Goal: Information Seeking & Learning: Compare options

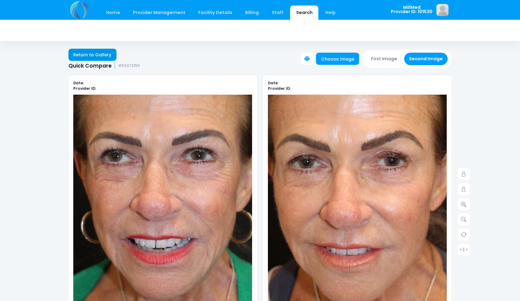
click at [104, 56] on link "Return to Gallery" at bounding box center [92, 55] width 48 height 12
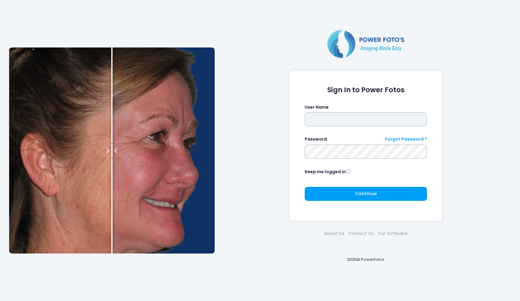
type input "*******"
click button "submit" at bounding box center [0, 0] width 0 height 0
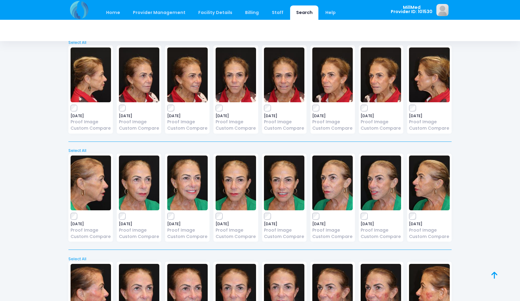
scroll to position [254, 0]
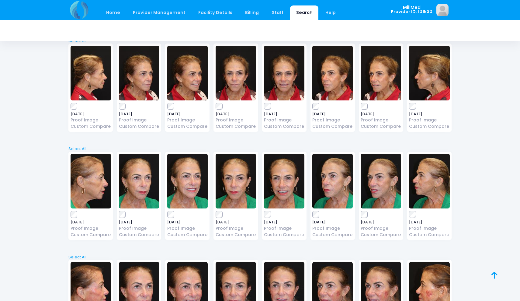
click at [238, 171] on img at bounding box center [236, 180] width 40 height 55
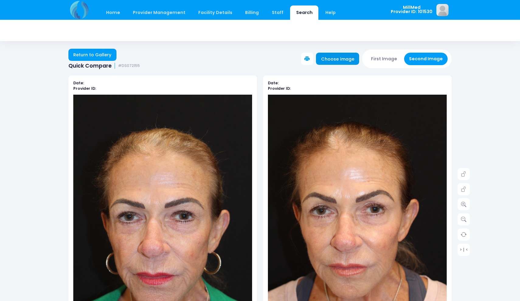
click at [343, 58] on link "Choose image" at bounding box center [337, 59] width 43 height 12
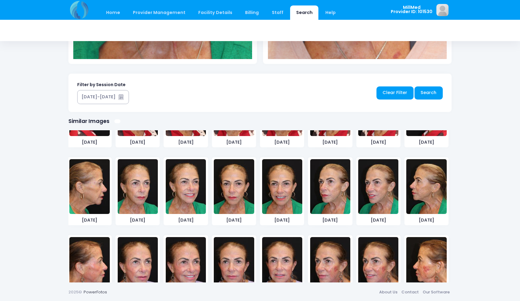
scroll to position [215, 0]
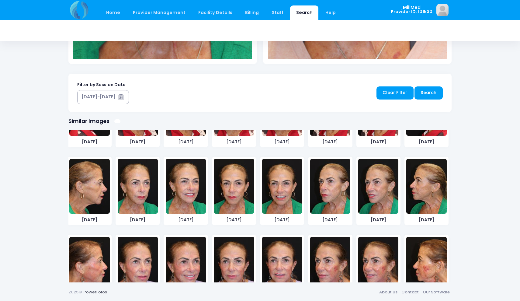
click at [236, 185] on img at bounding box center [234, 186] width 40 height 55
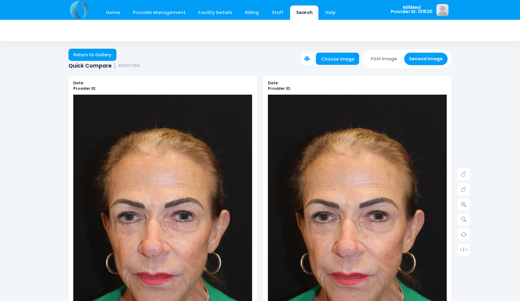
scroll to position [0, 0]
click at [89, 53] on link "Return to Gallery" at bounding box center [92, 55] width 48 height 12
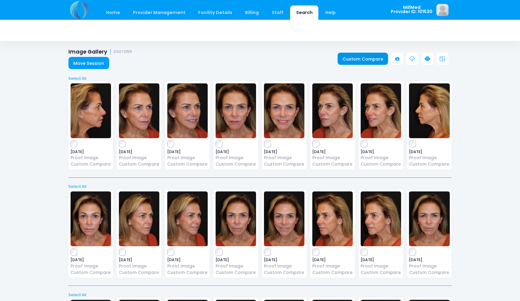
click at [347, 60] on link "Custom Compare" at bounding box center [362, 59] width 51 height 12
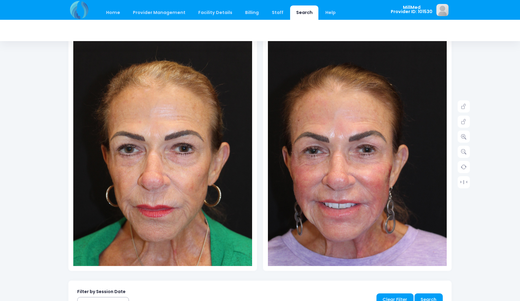
scroll to position [67, 0]
click at [464, 138] on icon at bounding box center [463, 136] width 5 height 5
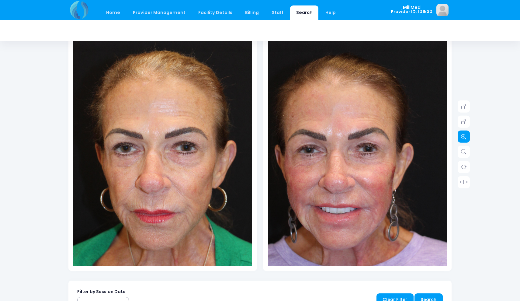
click at [464, 138] on icon at bounding box center [463, 136] width 5 height 5
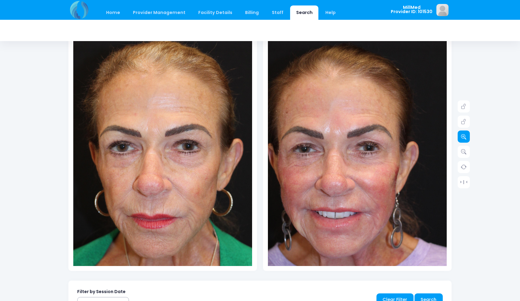
click at [464, 138] on icon at bounding box center [463, 136] width 5 height 5
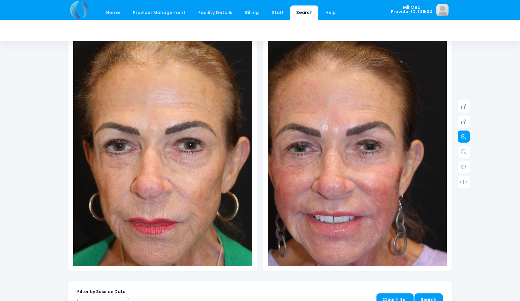
click at [464, 138] on icon at bounding box center [463, 136] width 5 height 5
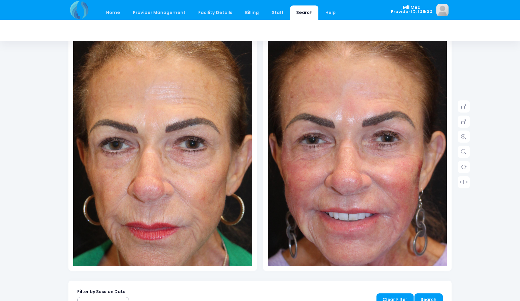
click at [315, 162] on img at bounding box center [374, 153] width 250 height 375
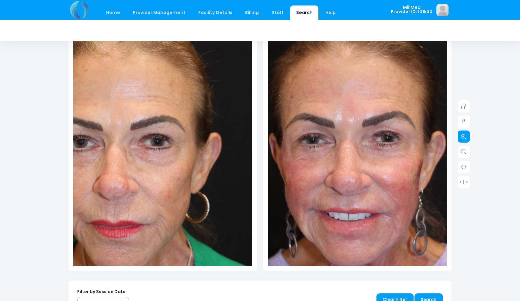
click at [463, 137] on icon at bounding box center [463, 136] width 5 height 5
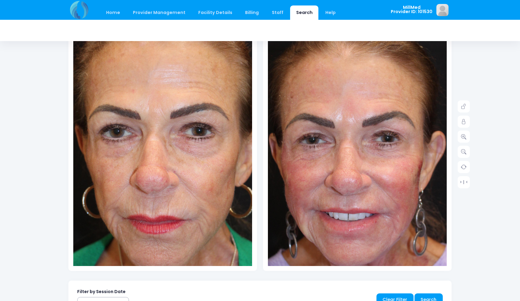
click at [153, 167] on img at bounding box center [167, 149] width 268 height 402
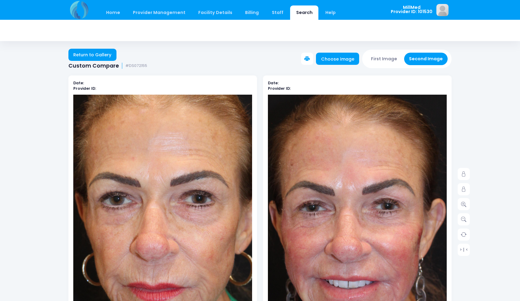
scroll to position [0, 0]
click at [95, 57] on link "Return to Gallery" at bounding box center [92, 55] width 48 height 12
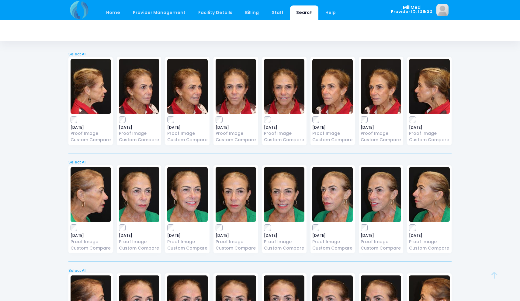
scroll to position [242, 0]
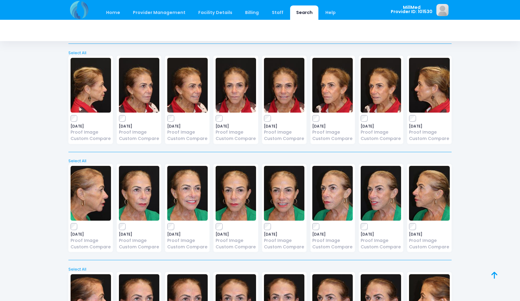
click at [235, 192] on img at bounding box center [236, 193] width 40 height 55
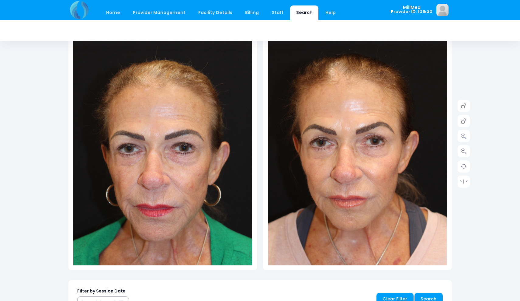
scroll to position [74, 0]
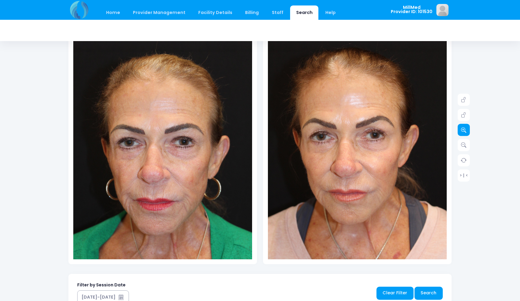
click at [464, 128] on icon at bounding box center [463, 129] width 5 height 5
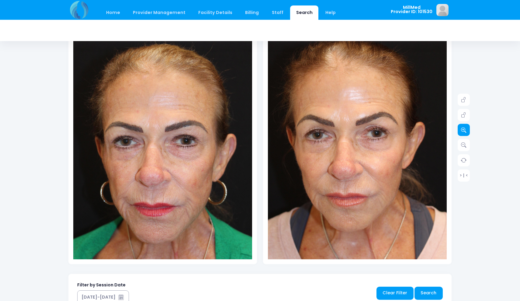
click at [464, 128] on icon at bounding box center [463, 129] width 5 height 5
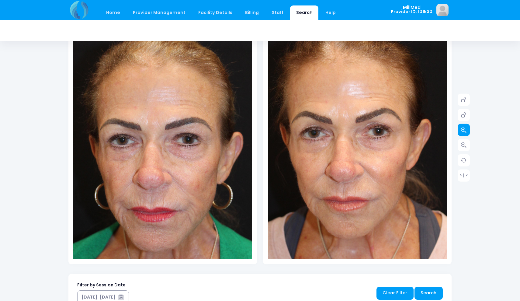
click at [464, 128] on icon at bounding box center [463, 129] width 5 height 5
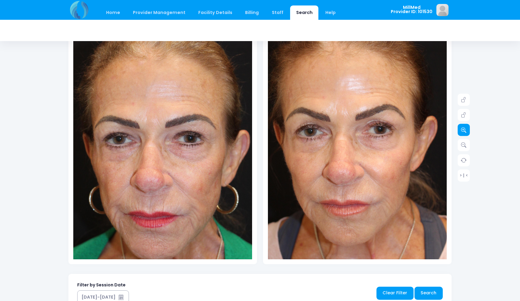
click at [464, 128] on icon at bounding box center [463, 129] width 5 height 5
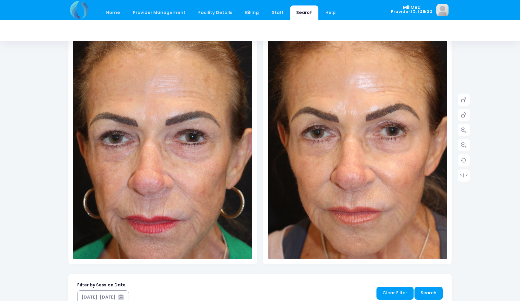
click at [331, 132] on img at bounding box center [368, 157] width 250 height 375
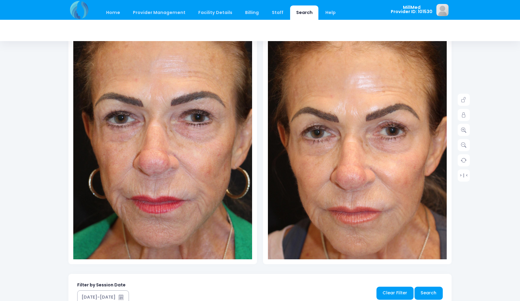
click at [149, 183] on img at bounding box center [168, 134] width 250 height 375
click at [227, 153] on img at bounding box center [168, 134] width 250 height 375
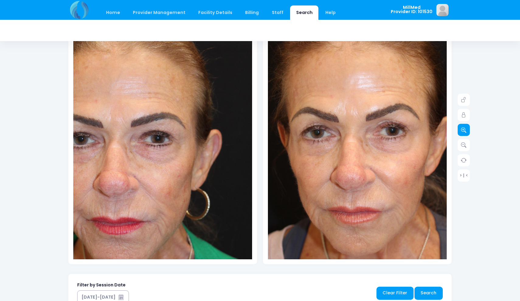
click at [463, 129] on icon at bounding box center [463, 129] width 5 height 5
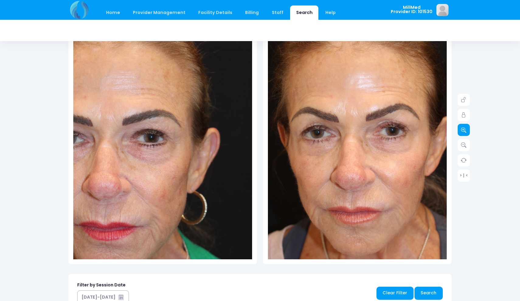
click at [463, 129] on icon at bounding box center [463, 129] width 5 height 5
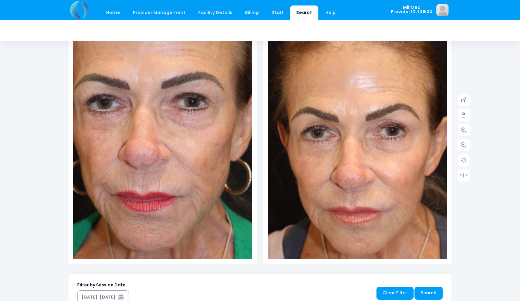
click at [170, 188] on img at bounding box center [158, 121] width 286 height 429
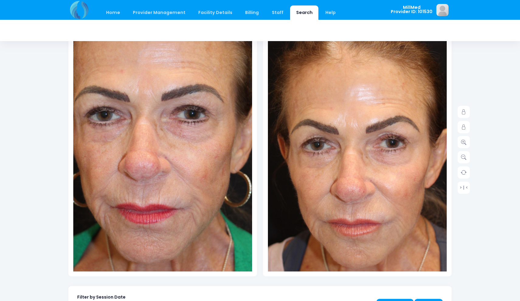
scroll to position [63, 0]
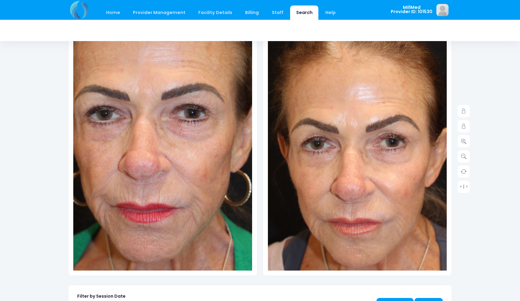
click at [161, 192] on img at bounding box center [158, 132] width 286 height 429
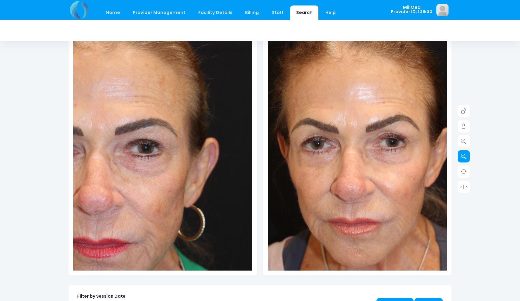
click at [463, 159] on icon at bounding box center [463, 155] width 5 height 5
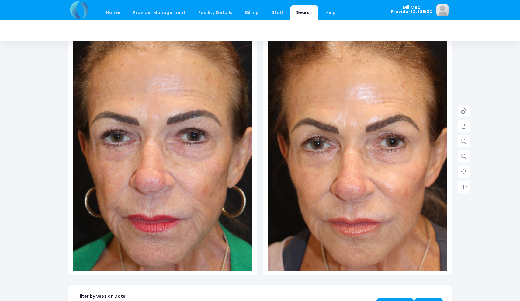
click at [159, 178] on img at bounding box center [164, 153] width 250 height 375
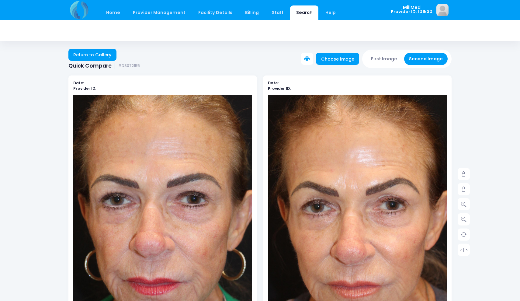
scroll to position [0, 0]
click at [101, 56] on link "Return to Gallery" at bounding box center [92, 55] width 48 height 12
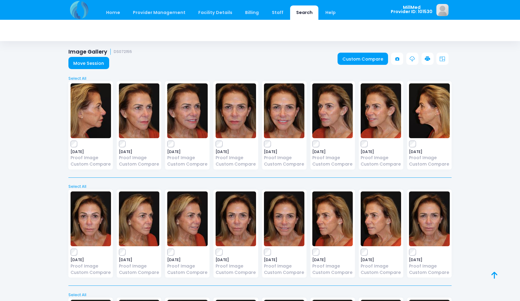
click at [232, 118] on img at bounding box center [236, 110] width 40 height 55
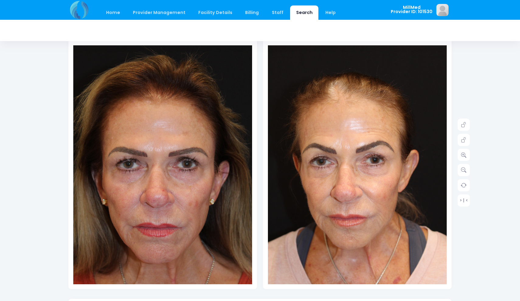
scroll to position [49, 0]
